Goal: Check status

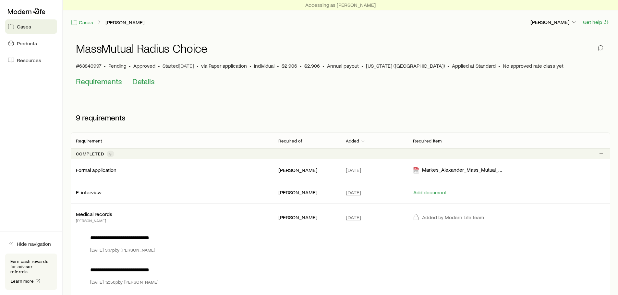
click at [143, 83] on span "Details" at bounding box center [143, 81] width 22 height 9
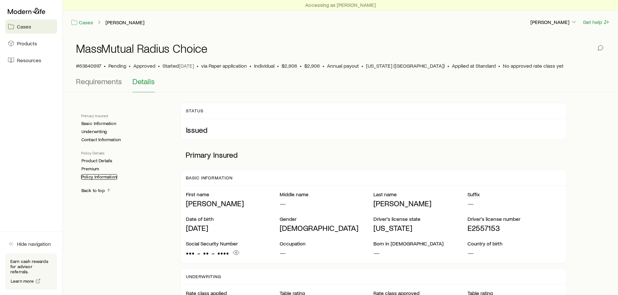
click at [99, 177] on link "Policy Information" at bounding box center [99, 177] width 36 height 6
click at [90, 81] on span "Requirements" at bounding box center [99, 81] width 46 height 9
